Goal: Information Seeking & Learning: Find contact information

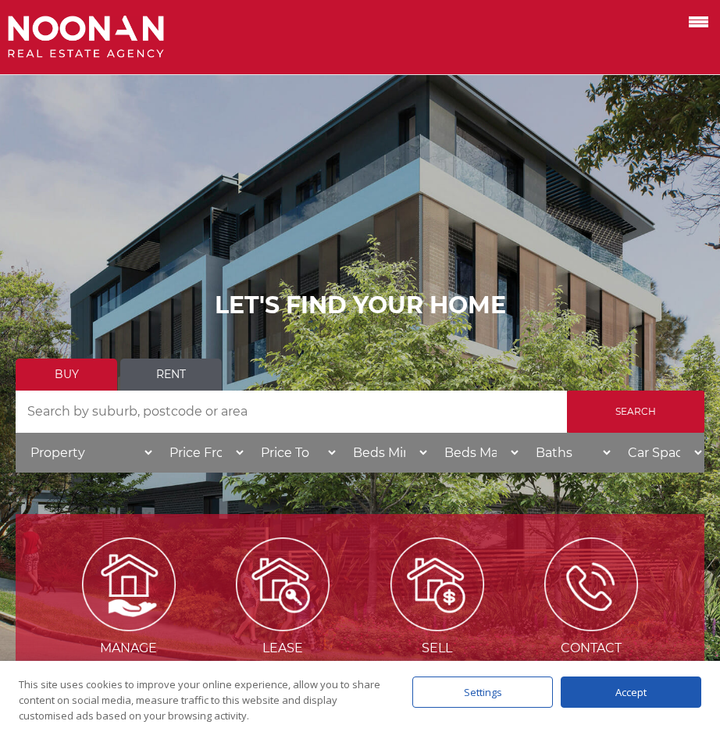
click at [468, 31] on div at bounding box center [331, 37] width 646 height 43
click at [712, 15] on div at bounding box center [360, 37] width 720 height 75
click at [705, 23] on span at bounding box center [699, 21] width 20 height 3
click at [0, 0] on input "checkbox" at bounding box center [0, 0] width 0 height 0
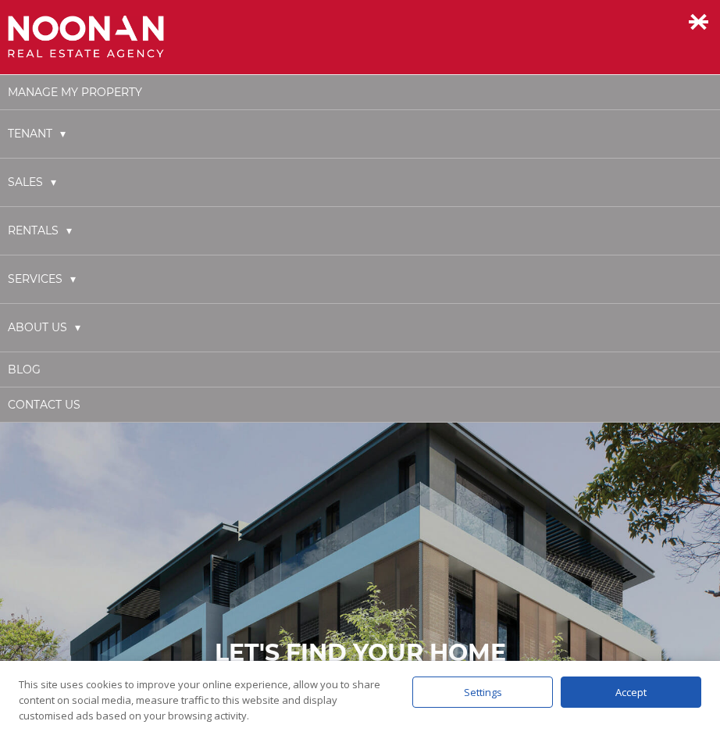
click at [84, 332] on li "About Us Our Experts Social Media News" at bounding box center [360, 328] width 720 height 48
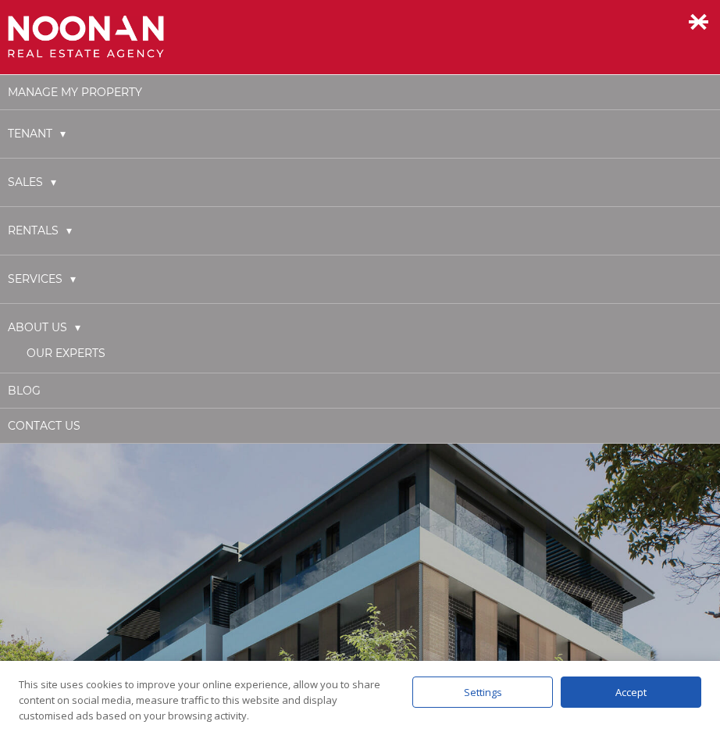
click at [77, 327] on link "About Us" at bounding box center [44, 328] width 73 height 32
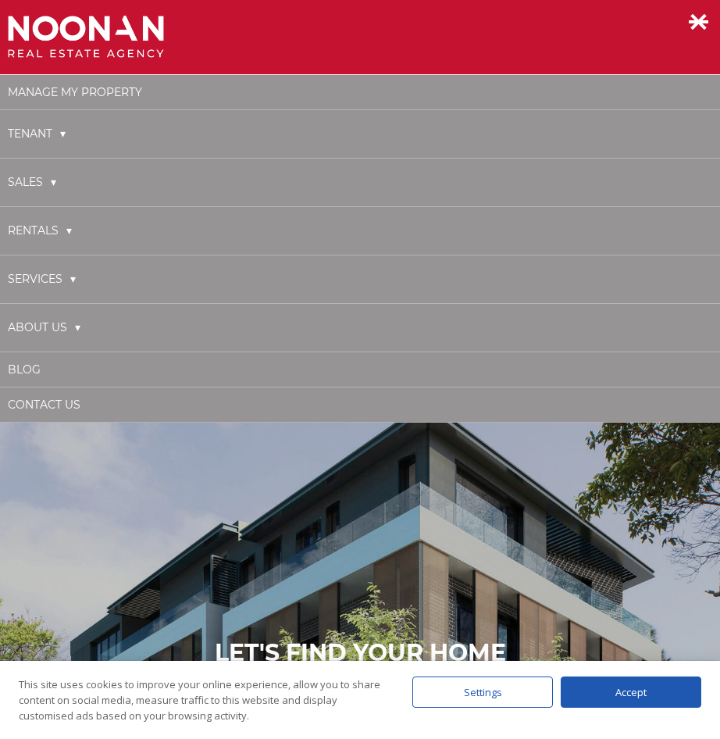
click at [79, 327] on link "About Us" at bounding box center [44, 328] width 73 height 32
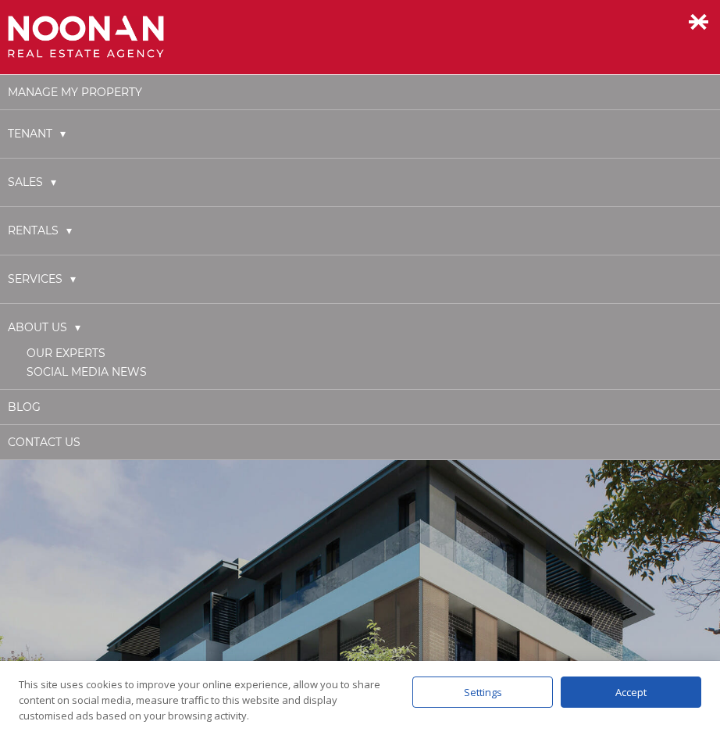
click at [76, 281] on link "Services" at bounding box center [42, 279] width 68 height 32
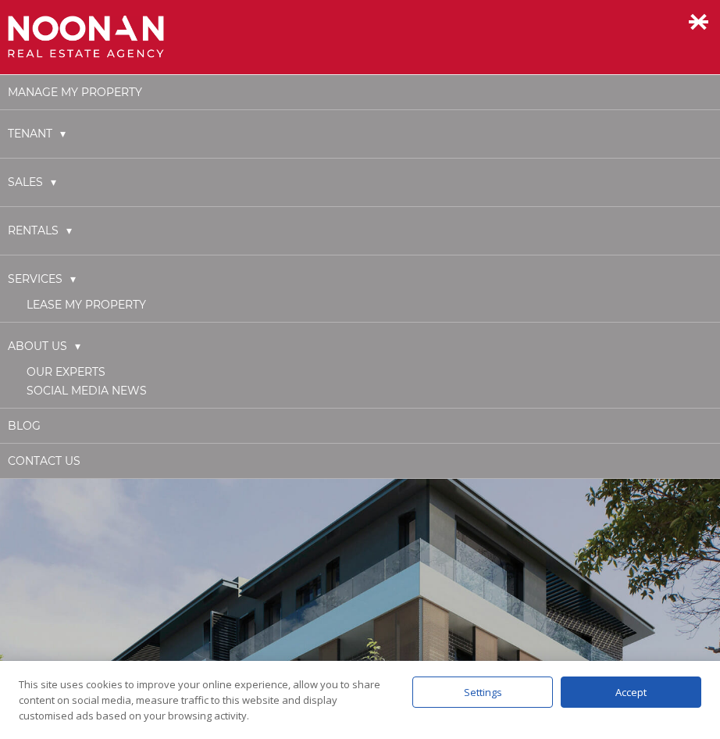
click at [85, 368] on link "Our Experts" at bounding box center [66, 372] width 79 height 14
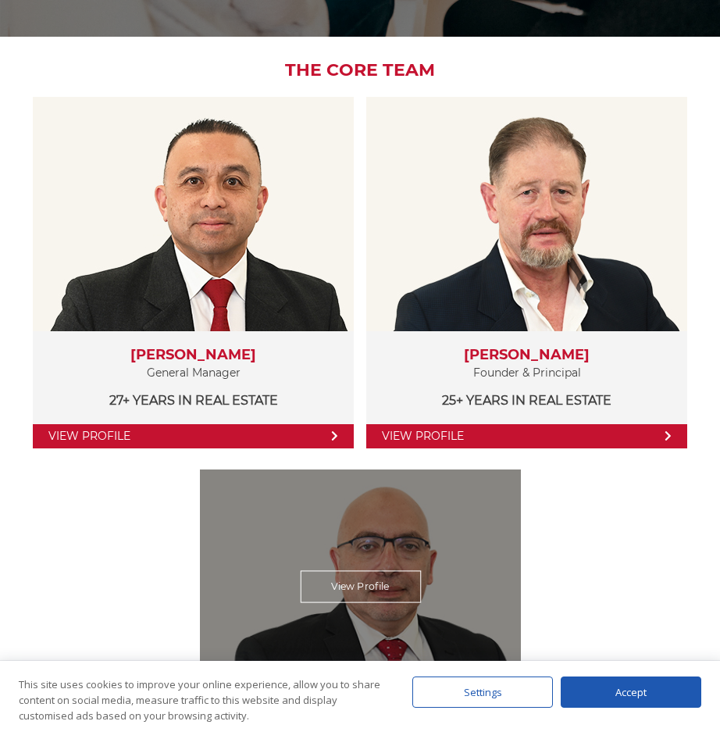
scroll to position [312, 0]
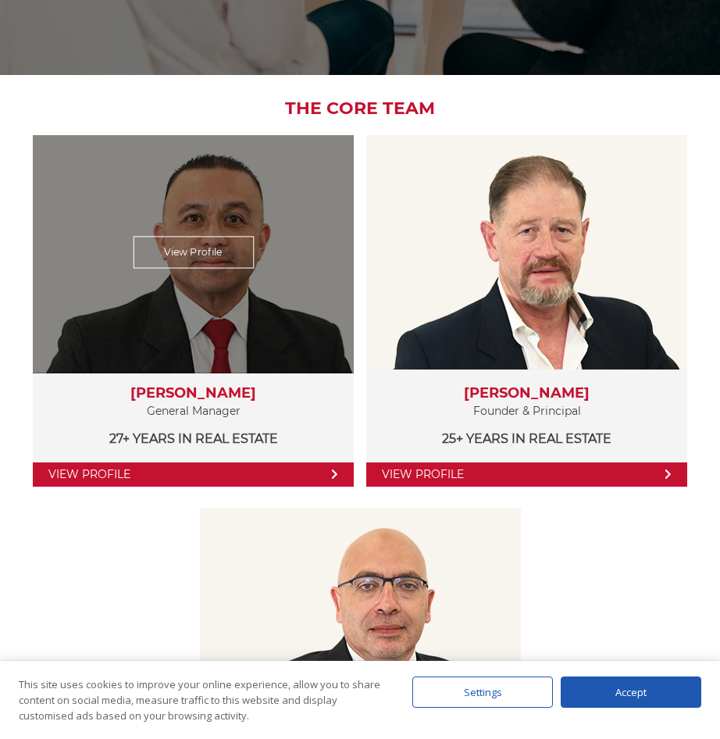
click at [215, 257] on link "View Profile" at bounding box center [193, 252] width 121 height 32
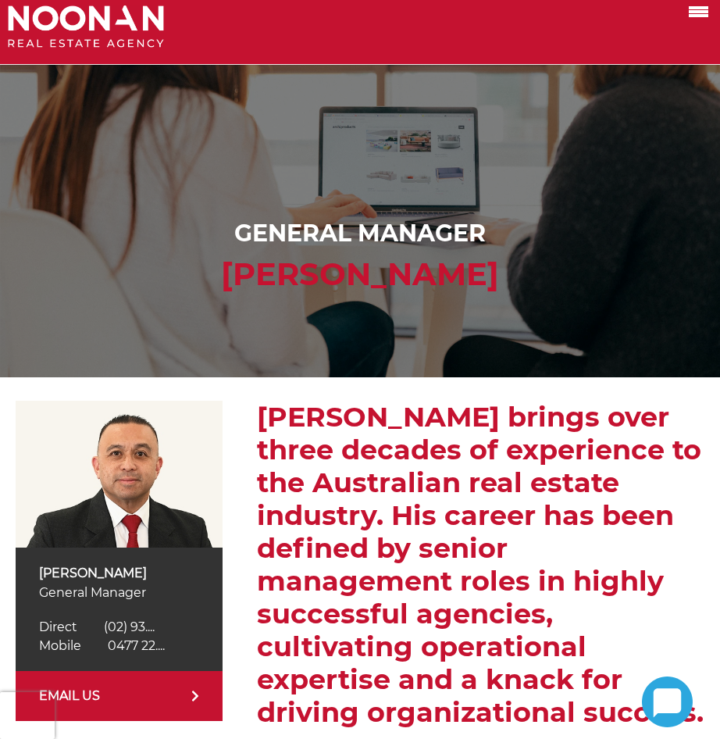
scroll to position [78, 0]
